Goal: Information Seeking & Learning: Find specific fact

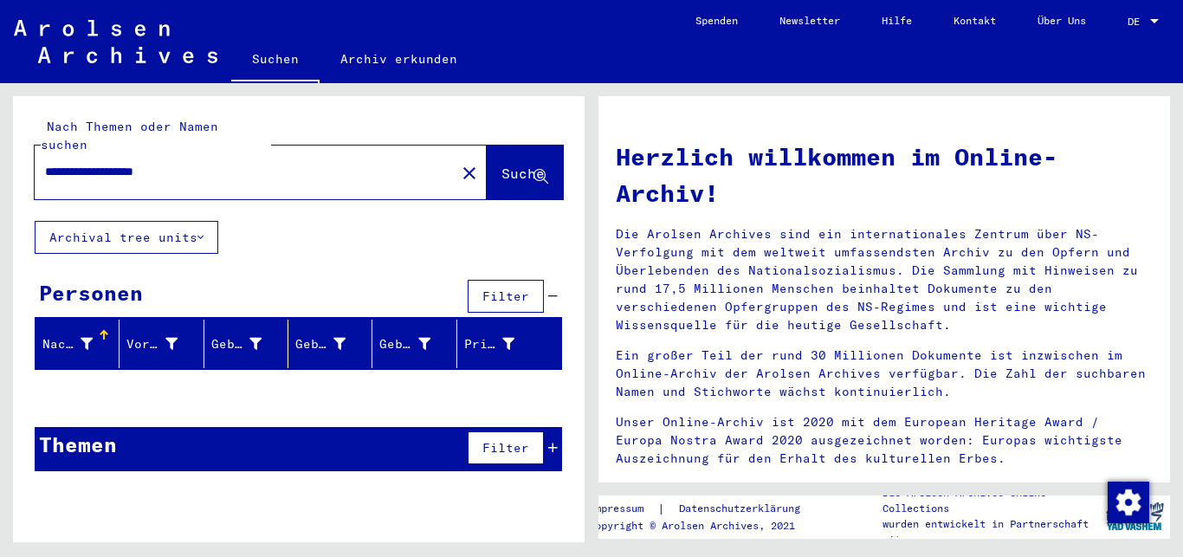
scroll to position [33, 0]
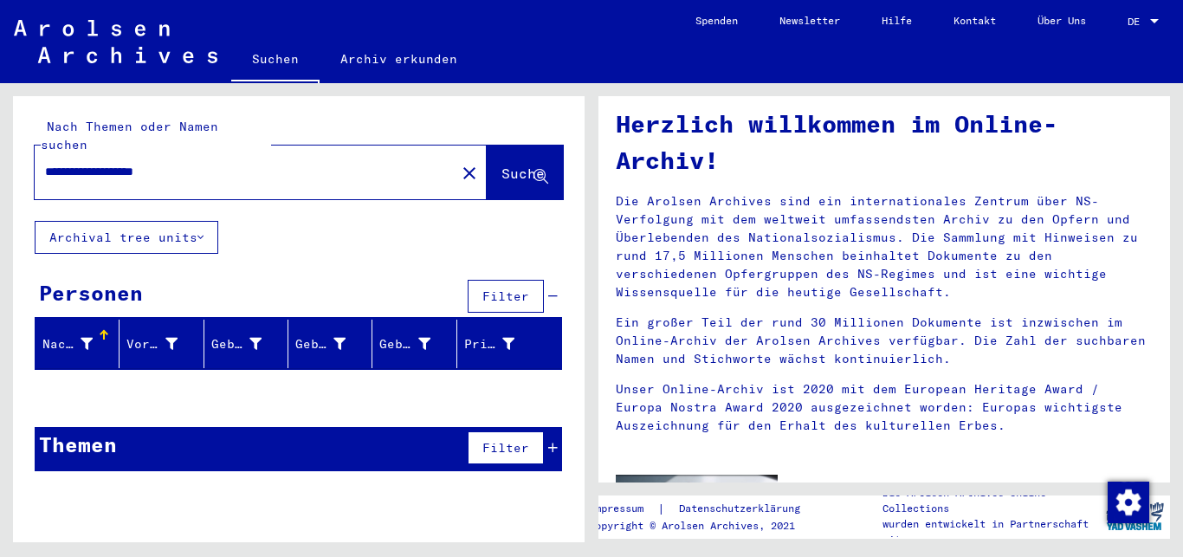
click at [459, 163] on mat-icon "close" at bounding box center [469, 173] width 21 height 21
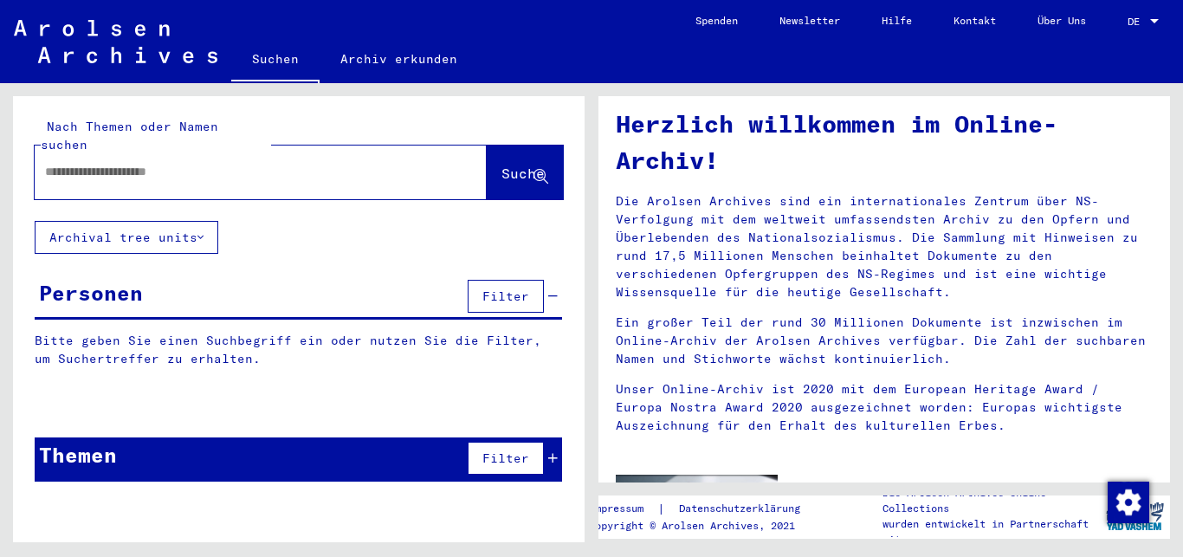
click at [435, 154] on div at bounding box center [261, 173] width 452 height 54
click at [185, 163] on input "text" at bounding box center [240, 172] width 390 height 18
type input "**********"
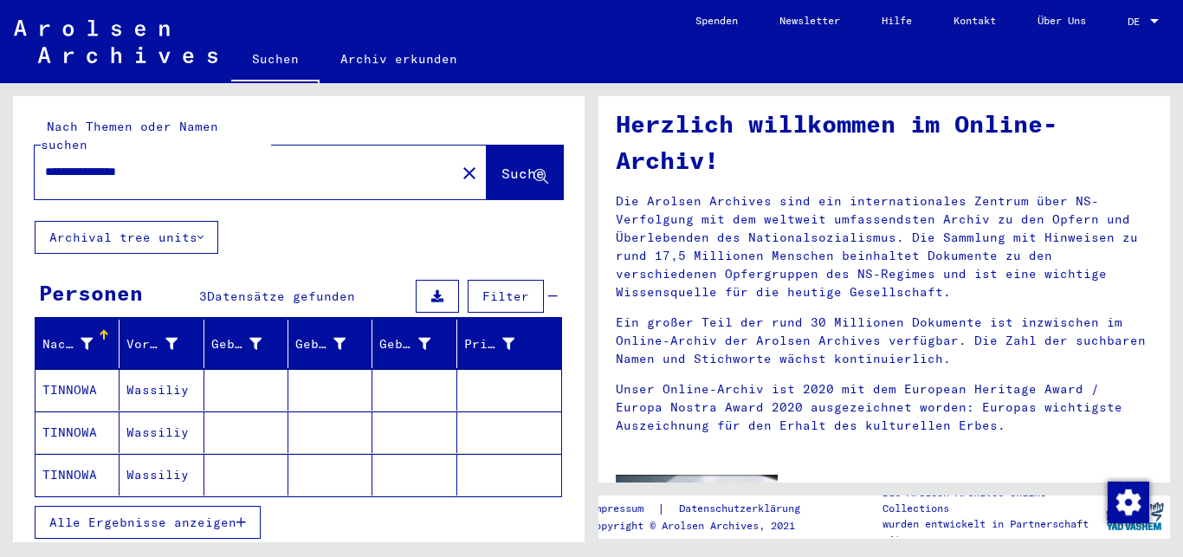
click at [170, 372] on mat-cell "Wassiliy" at bounding box center [162, 390] width 84 height 42
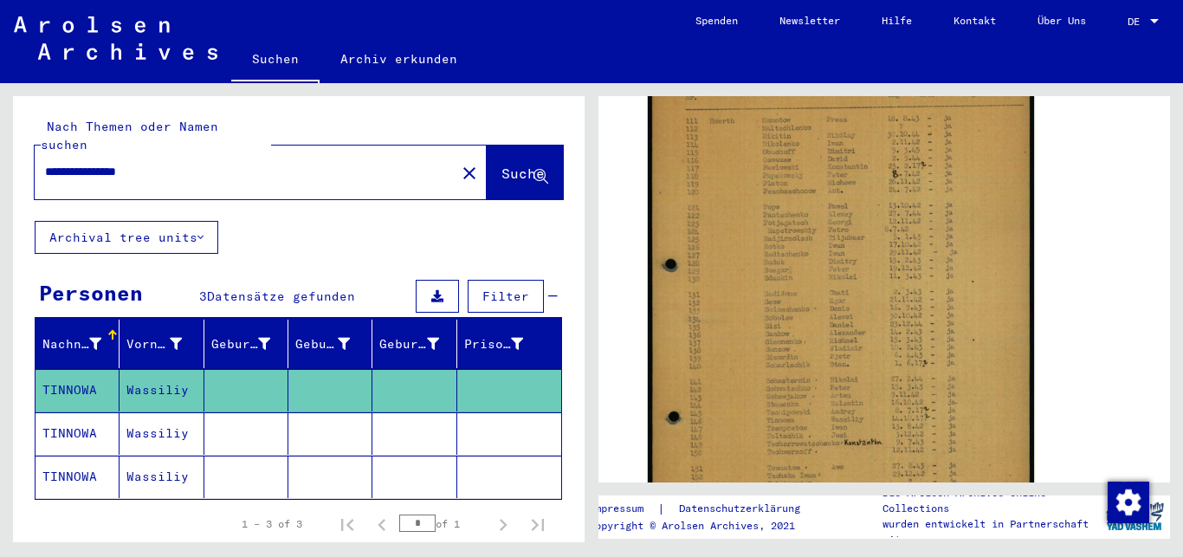
scroll to position [379, 0]
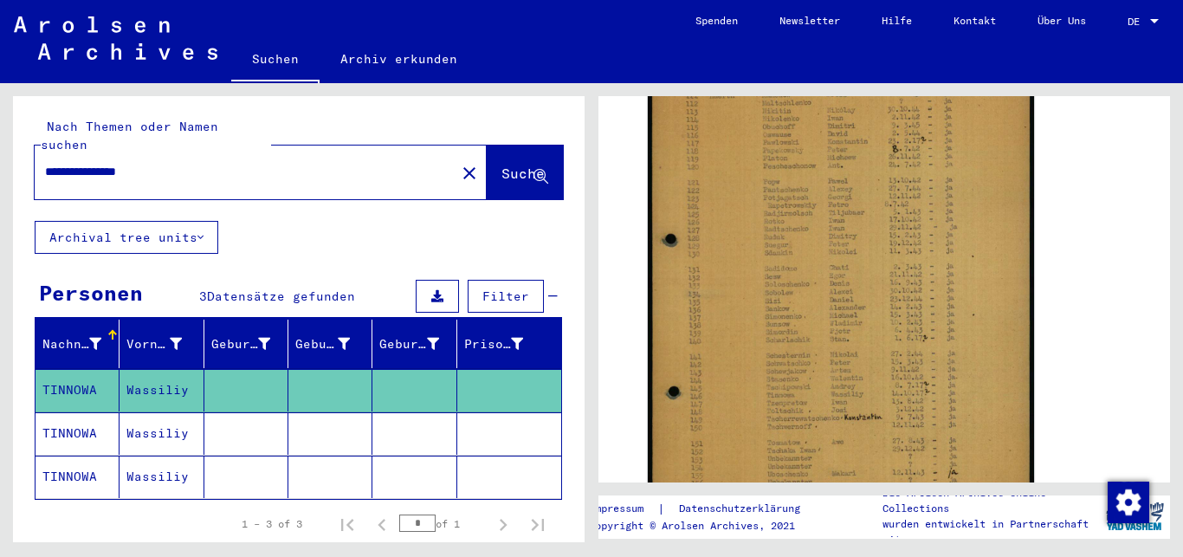
click at [142, 412] on mat-cell "Wassiliy" at bounding box center [162, 433] width 84 height 42
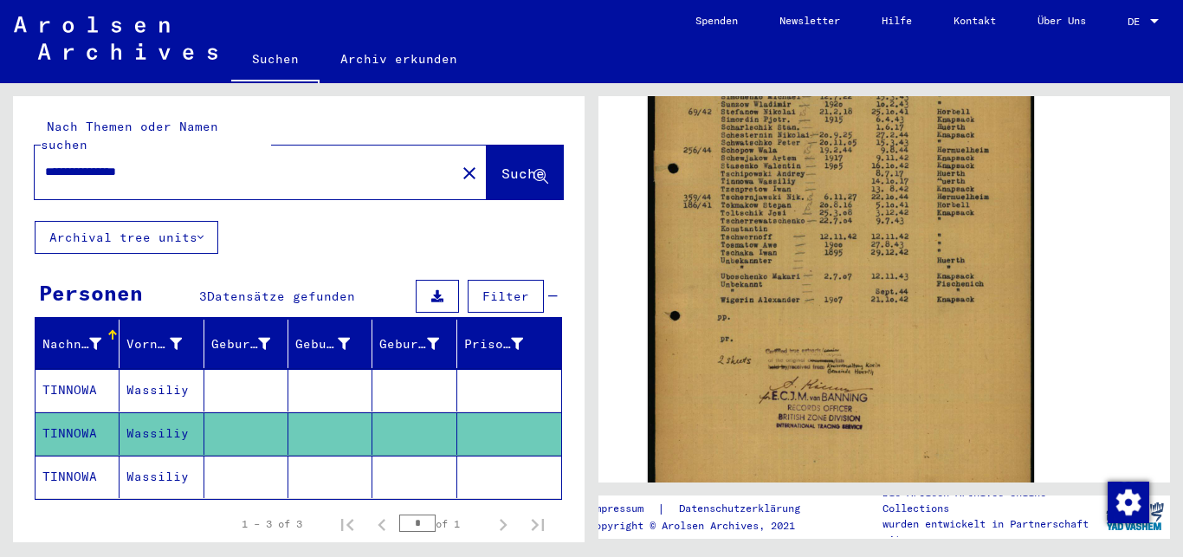
scroll to position [455, 0]
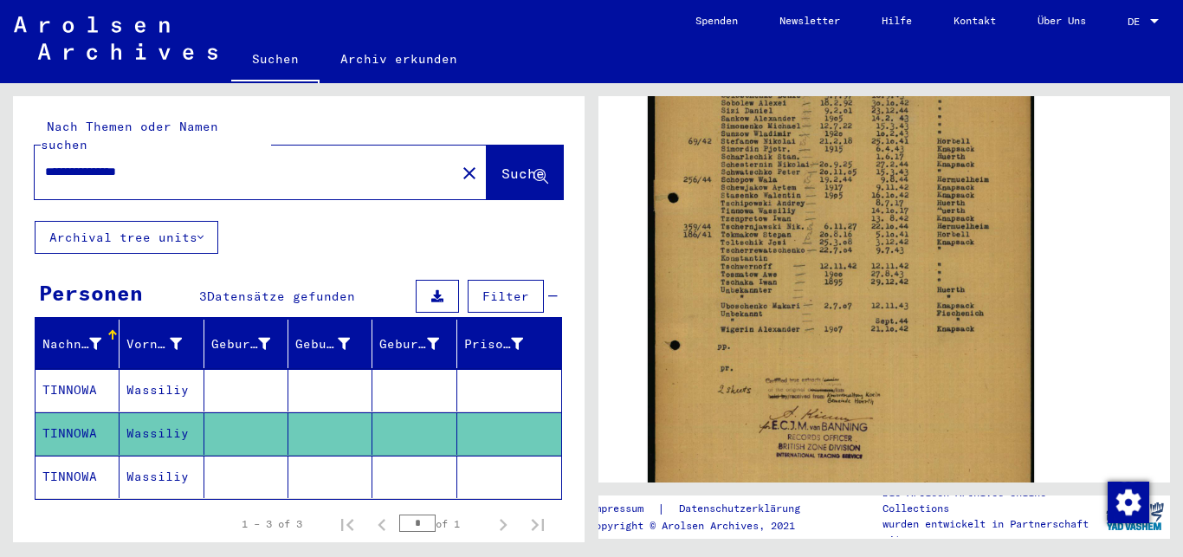
drag, startPoint x: 1172, startPoint y: 260, endPoint x: 1170, endPoint y: 248, distance: 12.3
click at [1170, 248] on div "2 Registrierungen von Ausländern und deutschen Verfolgten durch öffentliche Ein…" at bounding box center [889, 312] width 592 height 459
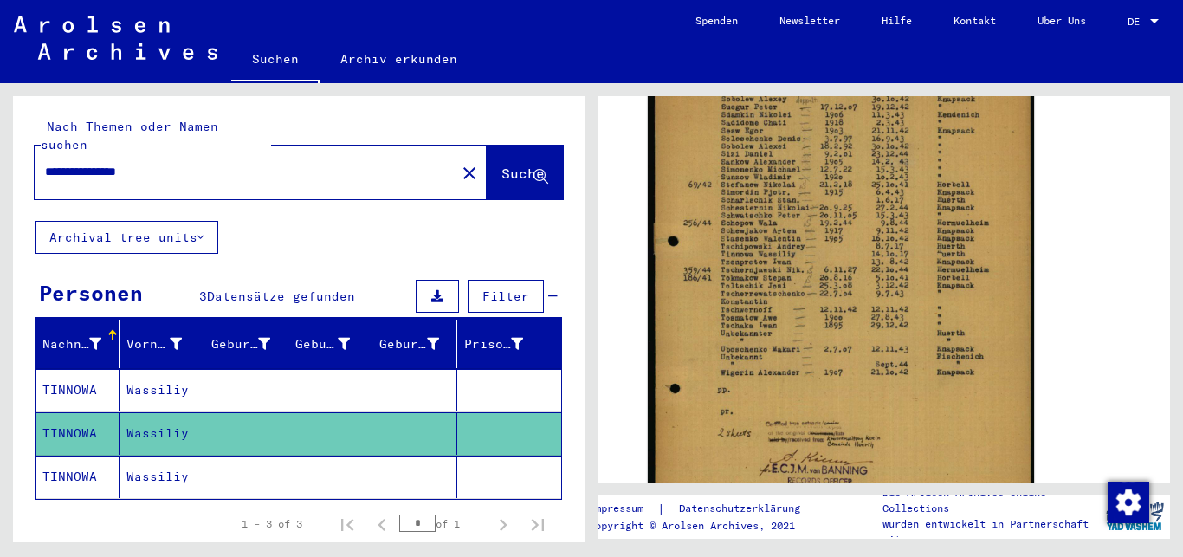
scroll to position [407, 0]
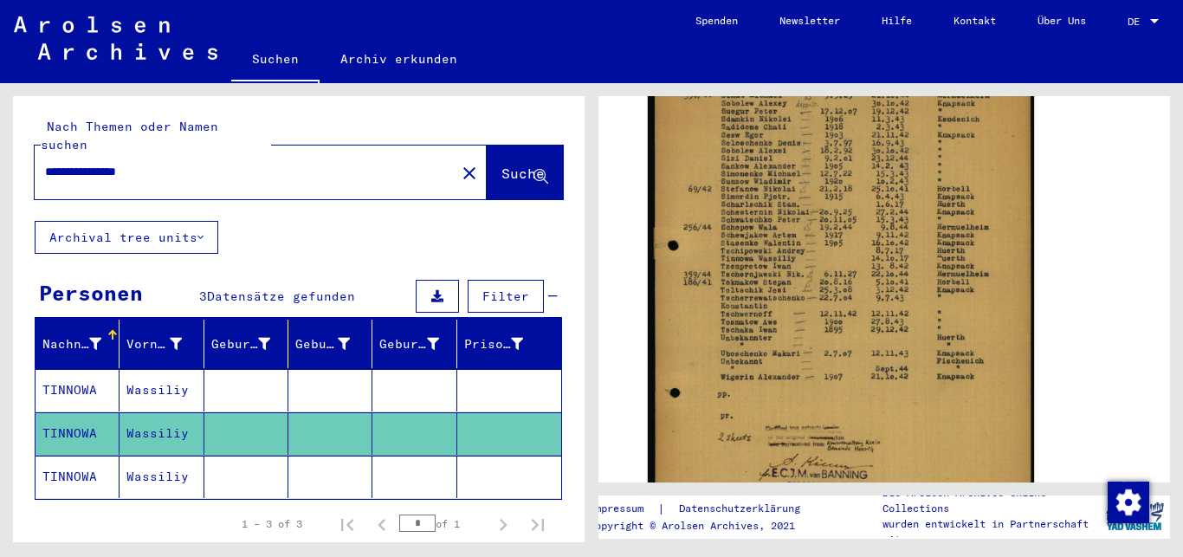
click at [471, 456] on mat-cell at bounding box center [509, 477] width 104 height 42
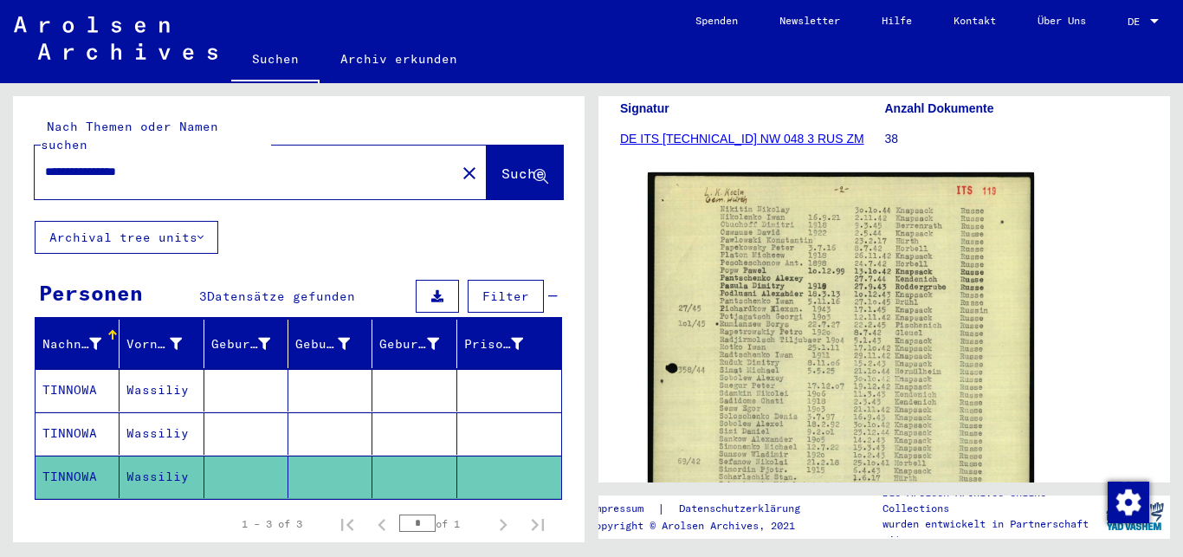
scroll to position [439, 0]
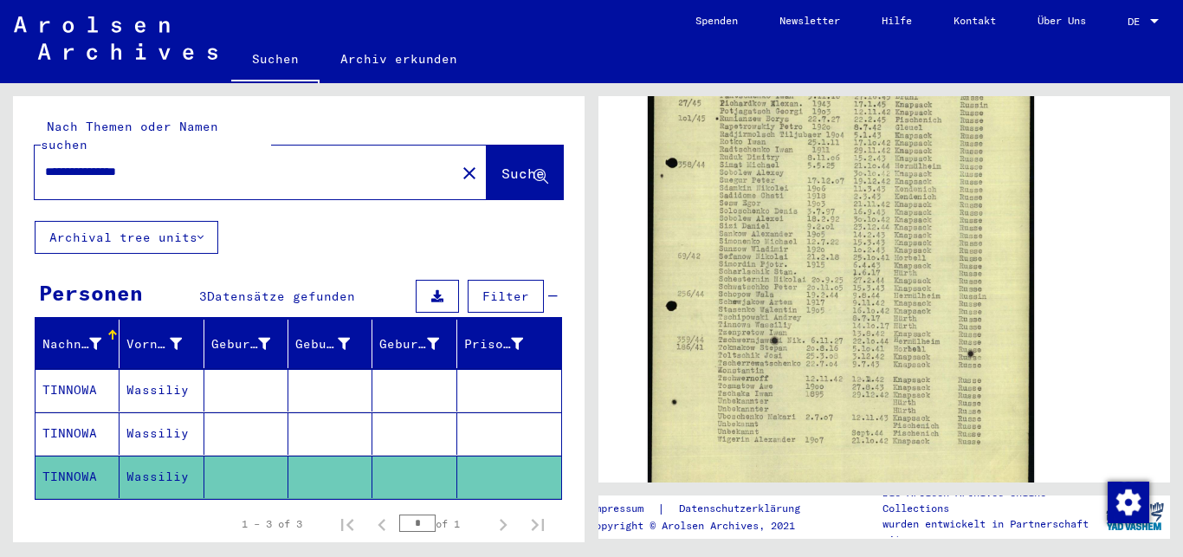
click at [1140, 137] on yv-its-full-details "2 Registrierungen von Ausländern und deutschen Verfolgten durch öffentliche Ein…" at bounding box center [885, 145] width 572 height 932
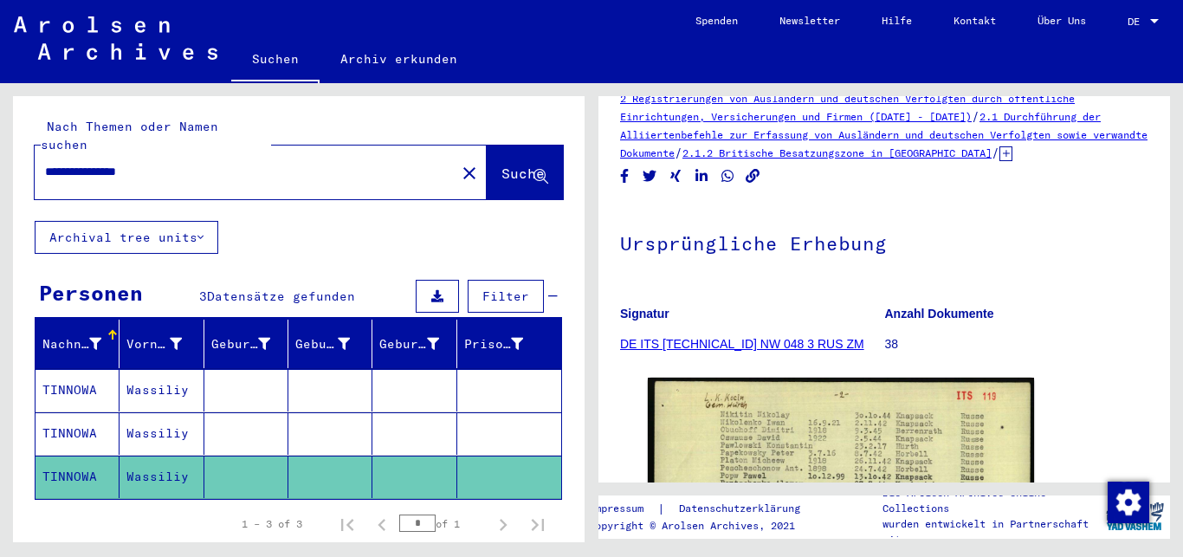
scroll to position [0, 0]
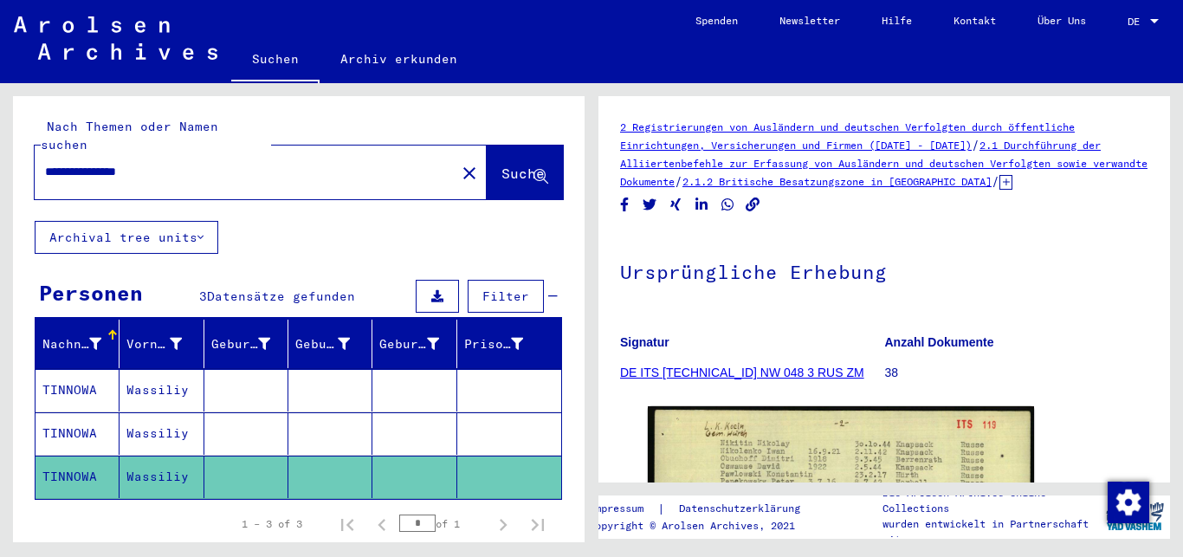
click at [950, 180] on link "2.1.2 Britische Besatzungszone in [GEOGRAPHIC_DATA]" at bounding box center [837, 181] width 309 height 13
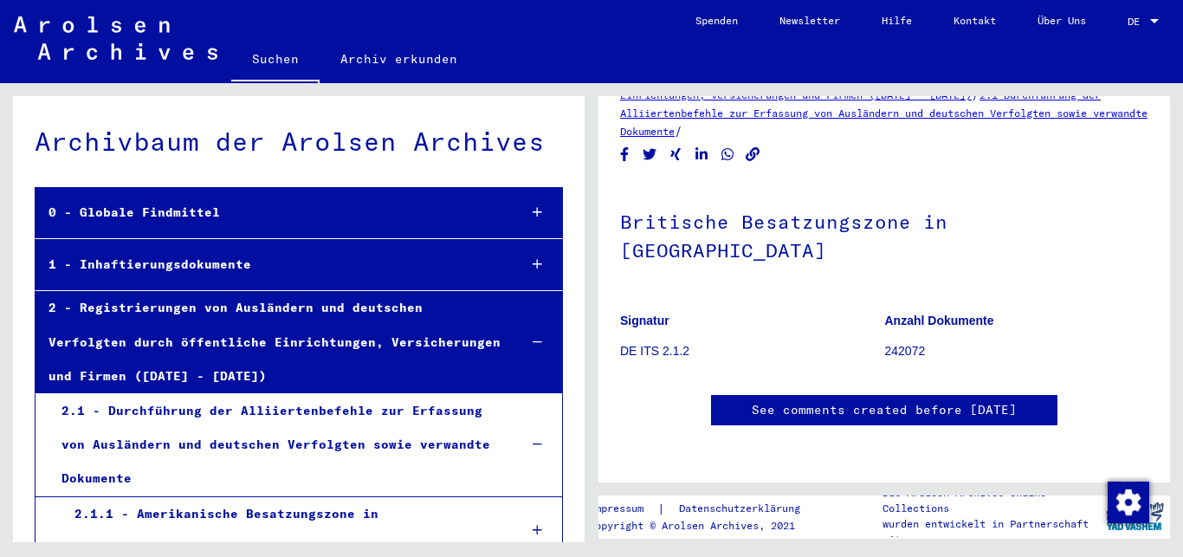
scroll to position [95, 0]
